Goal: Book appointment/travel/reservation

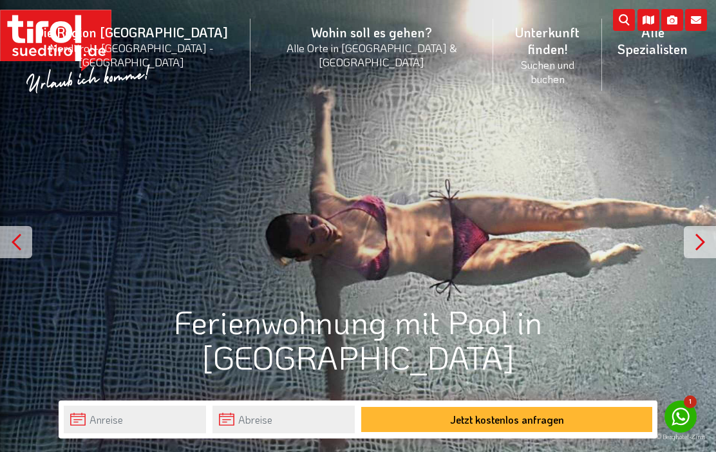
click at [155, 30] on li "Die Region Tirol Nordtirol - Südtirol - Osttirol Tirol/Nordtirol Tirol/Nordtiro…" at bounding box center [132, 55] width 238 height 90
click at [114, 159] on link "Südtirol" at bounding box center [132, 172] width 236 height 26
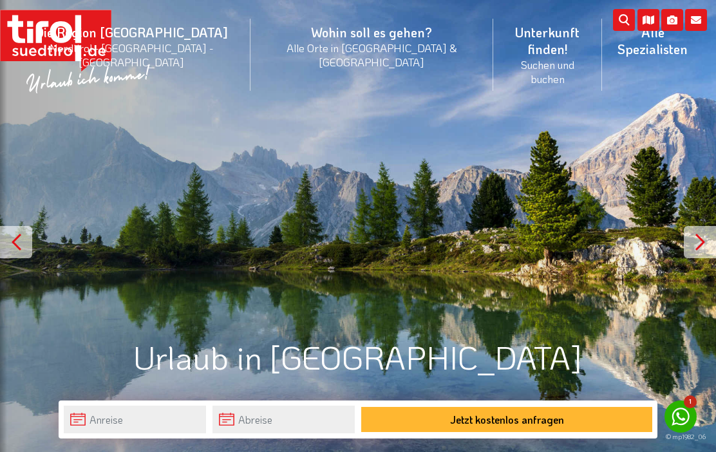
click at [313, 185] on link "Orte in [GEOGRAPHIC_DATA]" at bounding box center [371, 198] width 241 height 26
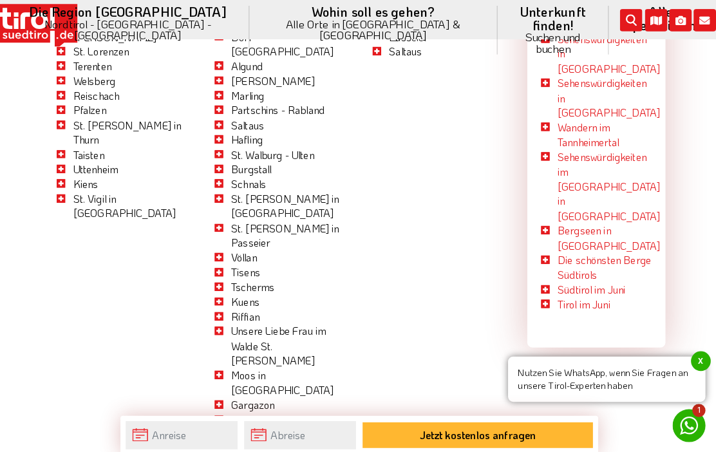
scroll to position [3626, 0]
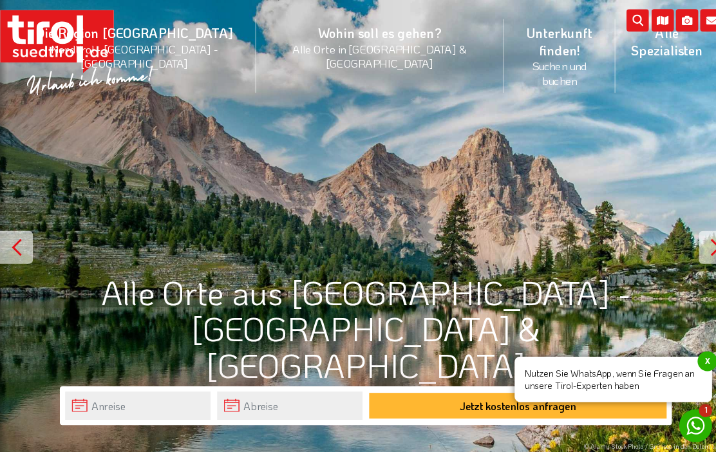
scroll to position [3672, 0]
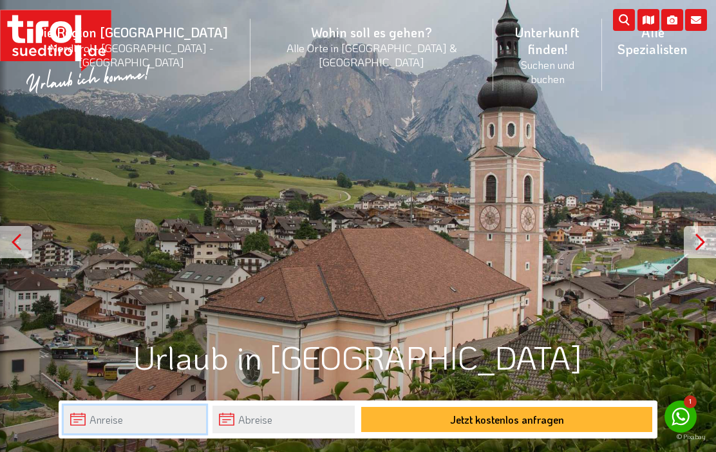
click at [86, 412] on input "text" at bounding box center [135, 420] width 142 height 28
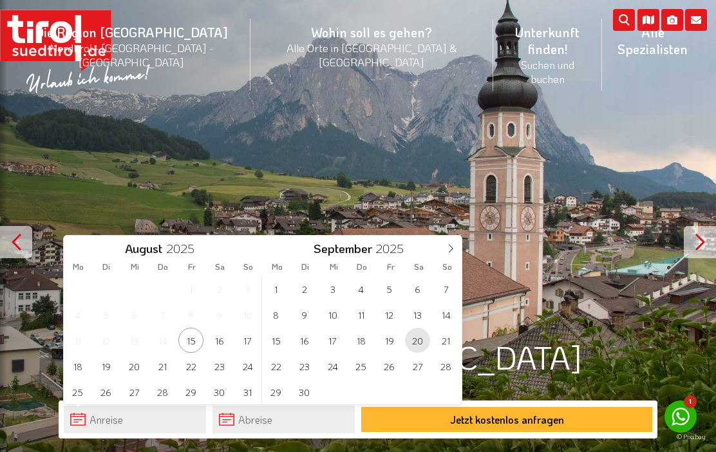
click at [427, 332] on span "20" at bounding box center [417, 340] width 25 height 25
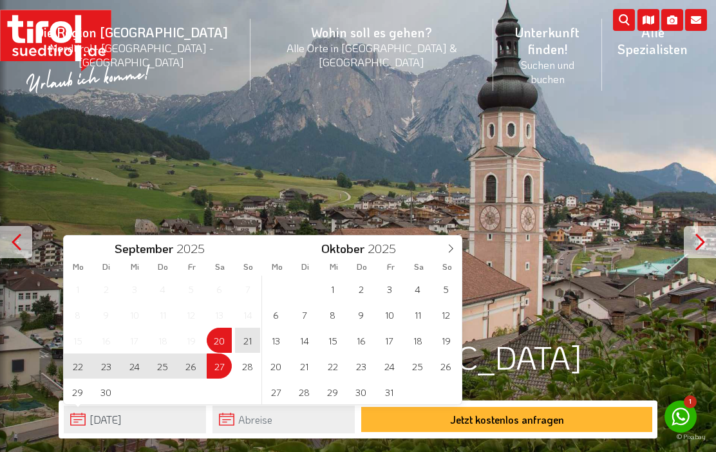
click at [223, 368] on span "27" at bounding box center [219, 365] width 25 height 25
type input "[DATE]"
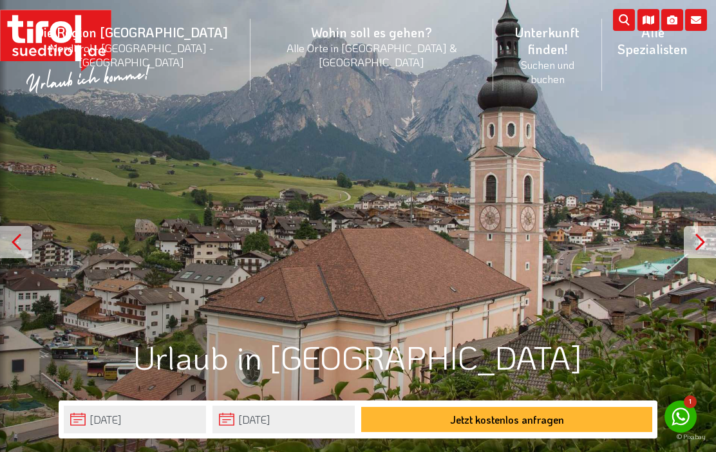
click at [518, 422] on button "Jetzt kostenlos anfragen" at bounding box center [506, 419] width 291 height 25
